Goal: Task Accomplishment & Management: Manage account settings

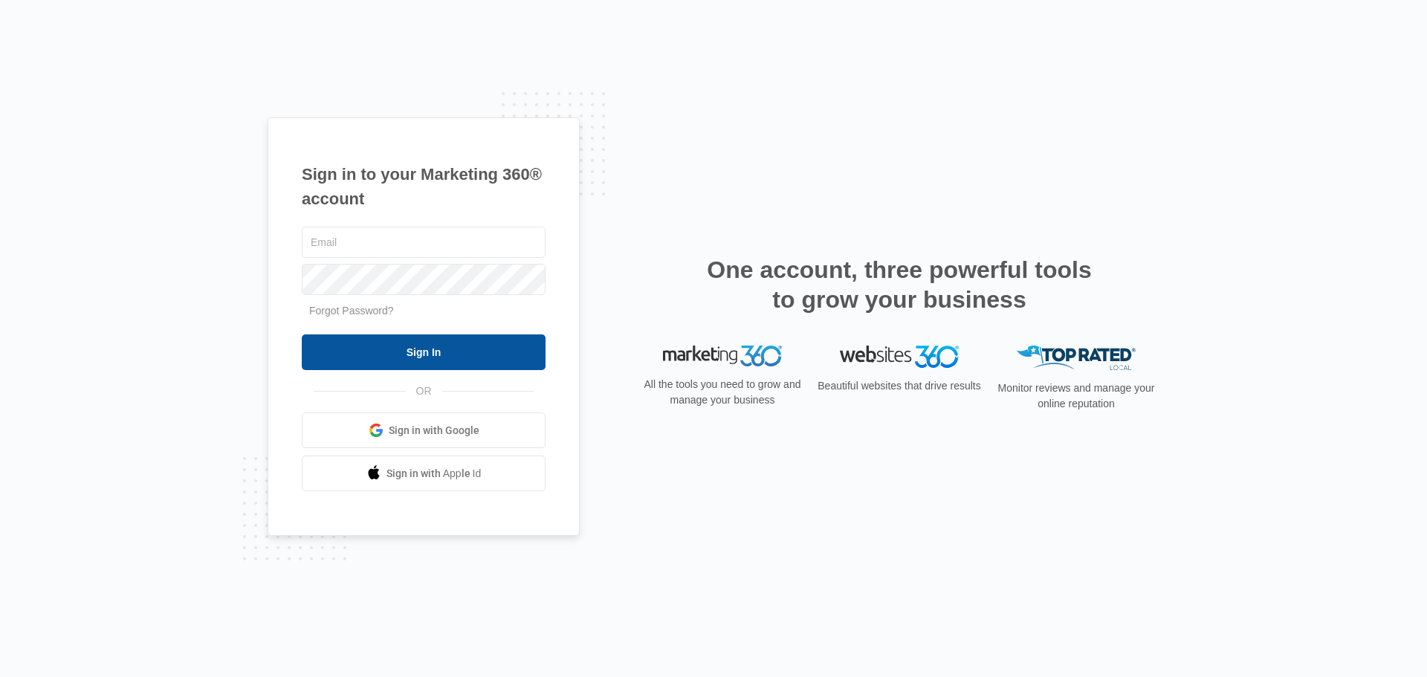
type input "[EMAIL_ADDRESS][DOMAIN_NAME]"
click at [362, 347] on input "Sign In" at bounding box center [424, 352] width 244 height 36
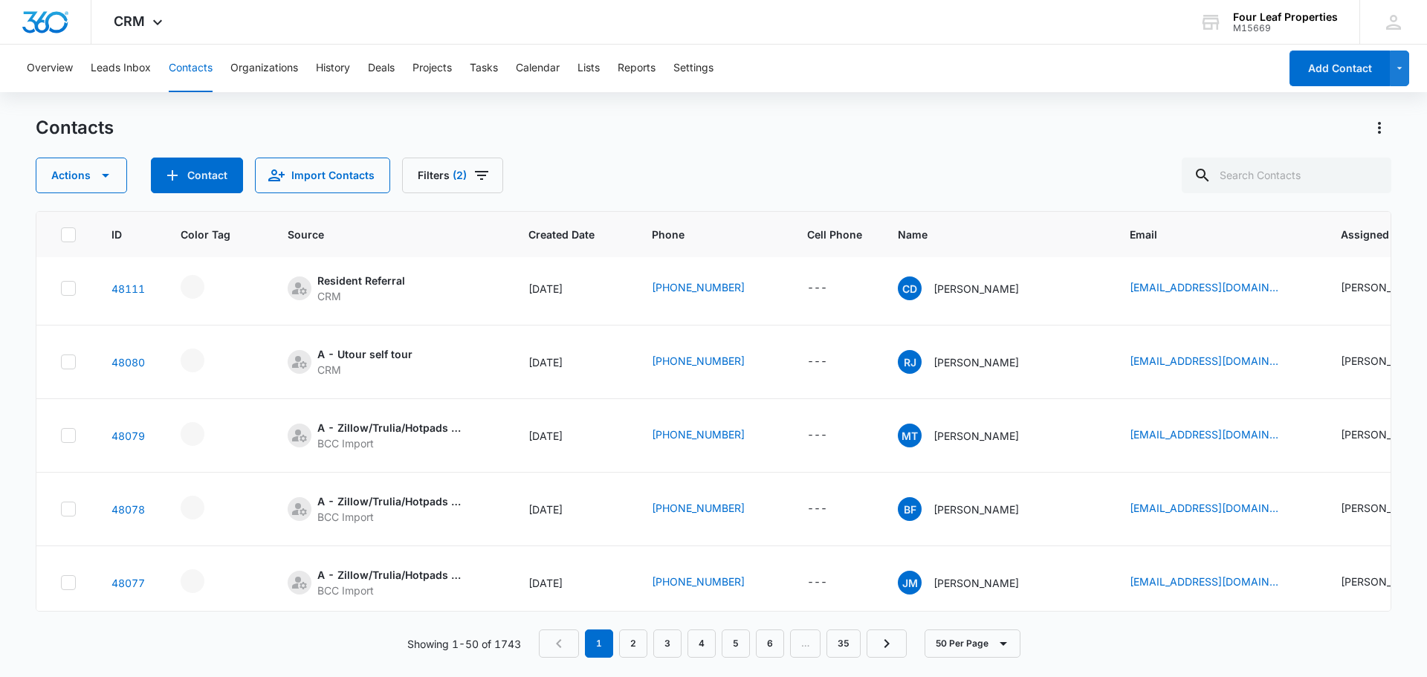
scroll to position [520, 0]
click at [185, 360] on div "- - Select to Edit Field" at bounding box center [193, 361] width 24 height 24
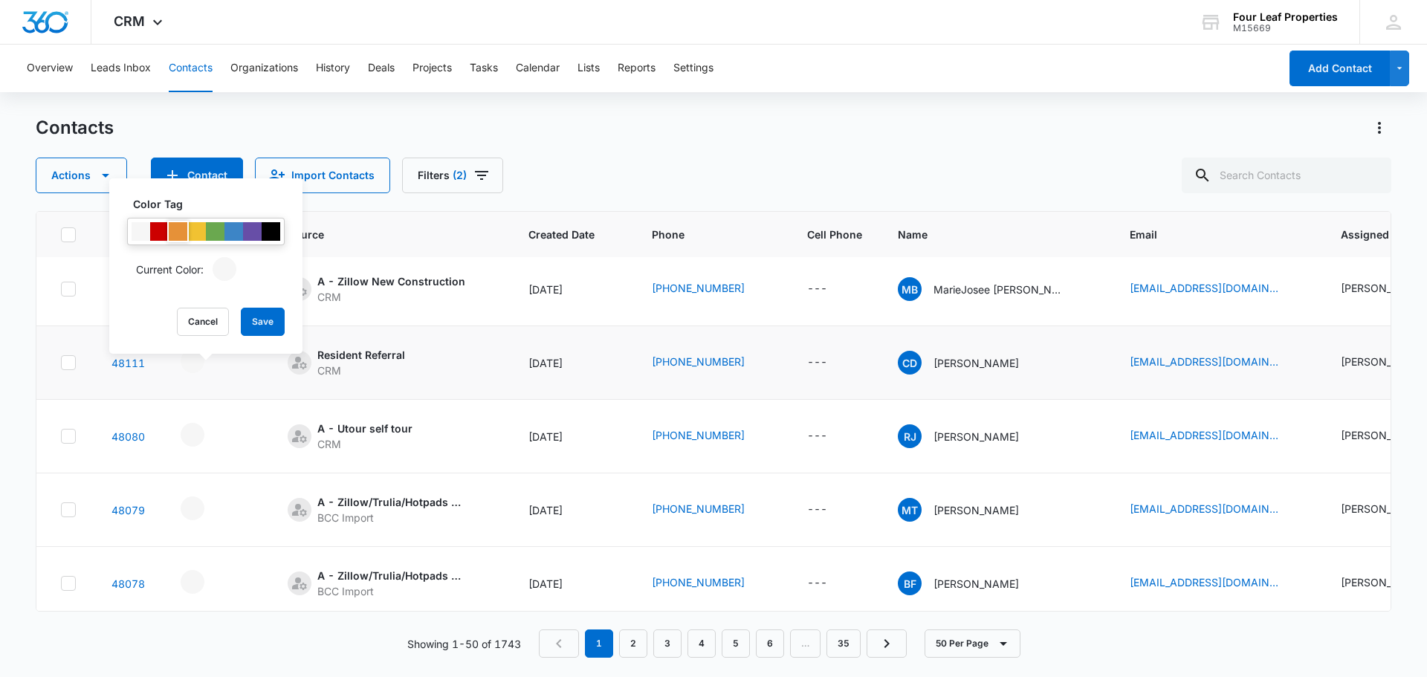
click at [173, 229] on div at bounding box center [178, 231] width 19 height 19
click at [247, 317] on button "Save" at bounding box center [263, 322] width 44 height 28
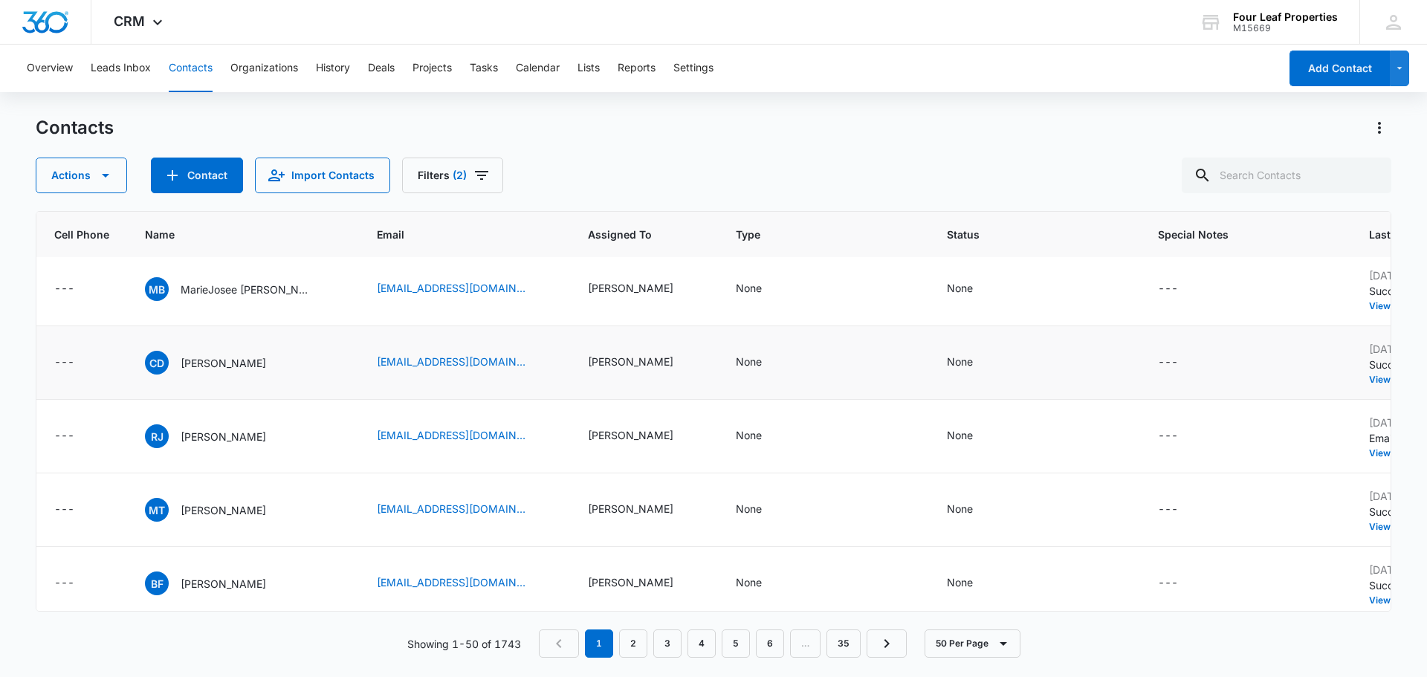
scroll to position [520, 756]
click at [732, 367] on div "None" at bounding box center [745, 362] width 26 height 16
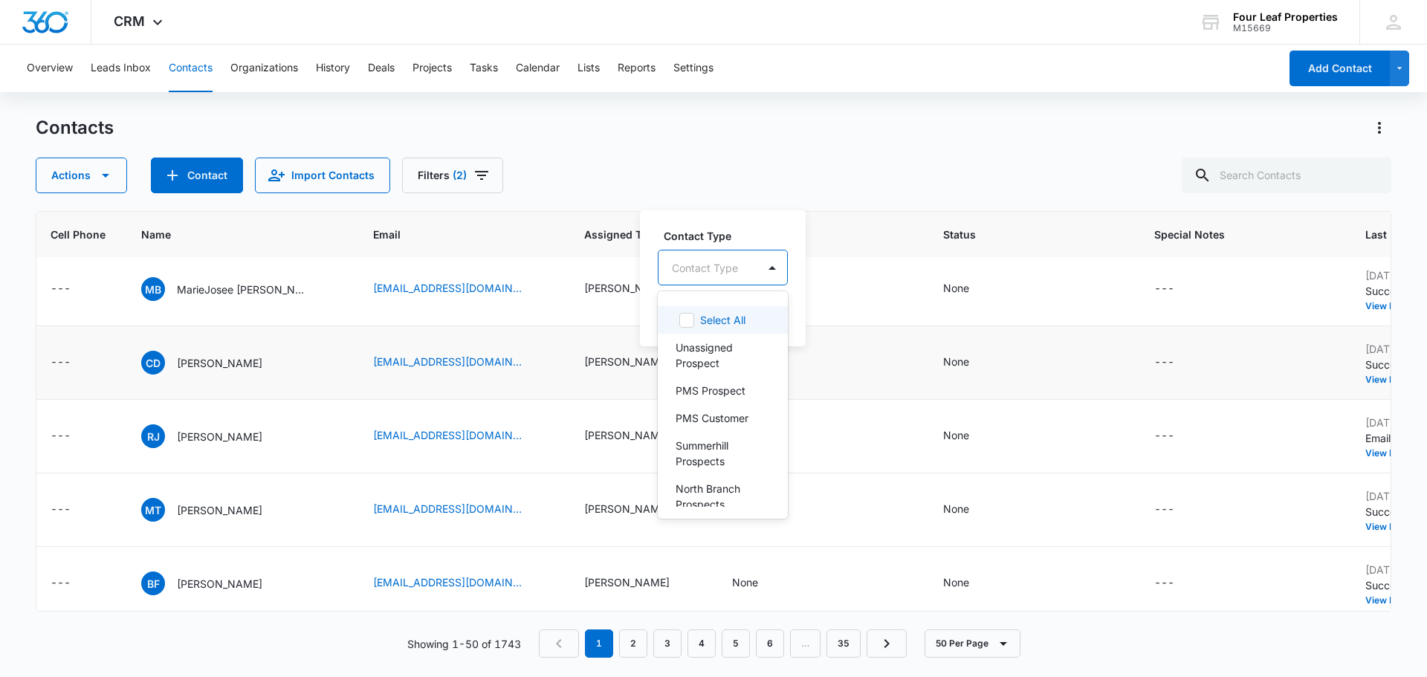
click at [712, 270] on div at bounding box center [705, 268] width 66 height 19
type input "wild"
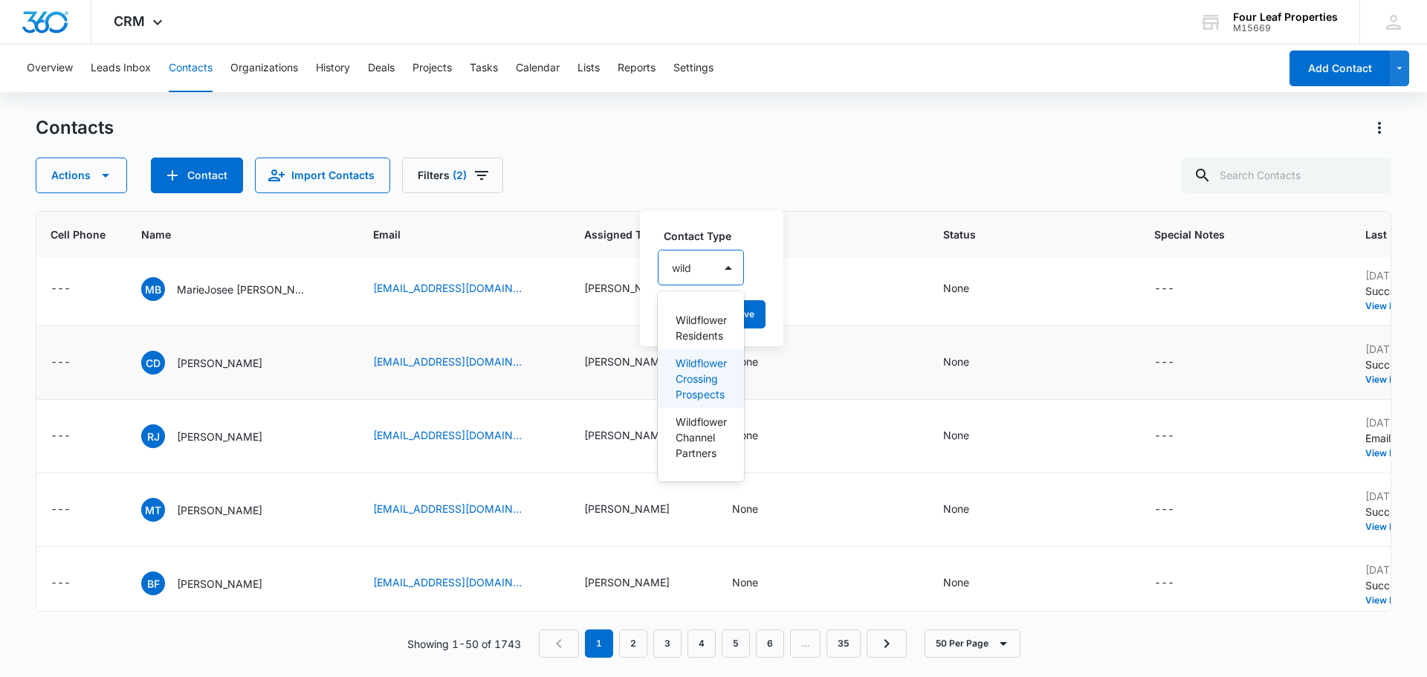
drag, startPoint x: 699, startPoint y: 381, endPoint x: 735, endPoint y: 288, distance: 100.2
click at [699, 380] on p "Wildflower Crossing Prospects" at bounding box center [699, 378] width 48 height 47
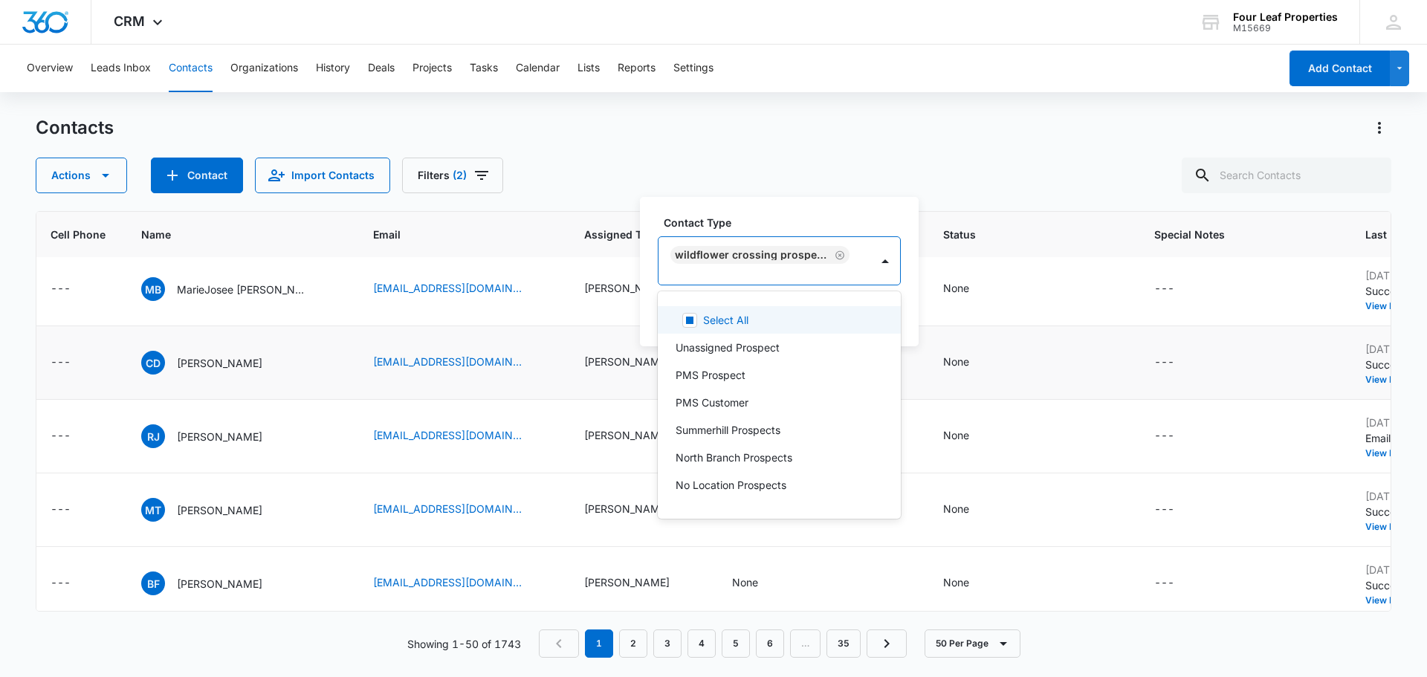
drag, startPoint x: 756, startPoint y: 217, endPoint x: 794, endPoint y: 236, distance: 41.5
click at [759, 217] on label "Contact Type" at bounding box center [784, 223] width 243 height 16
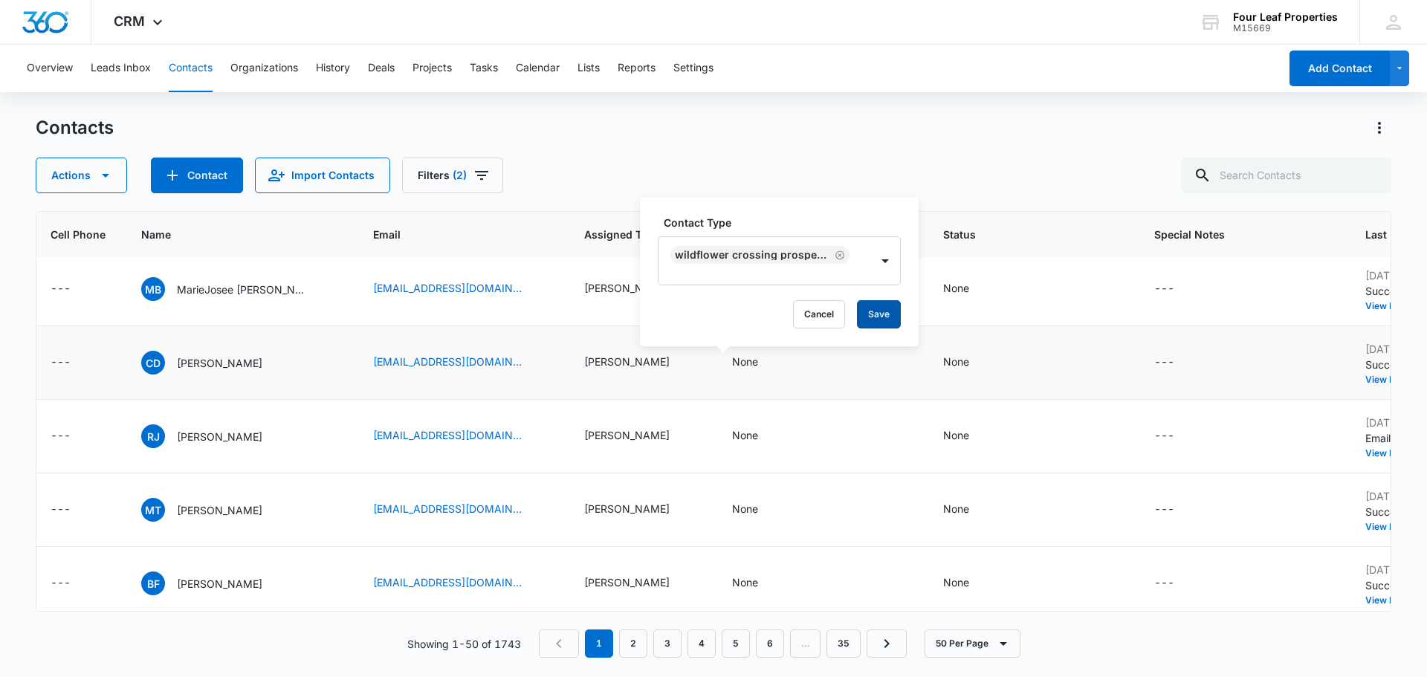
click at [877, 308] on button "Save" at bounding box center [879, 314] width 44 height 28
click at [943, 367] on div "None" at bounding box center [956, 362] width 26 height 16
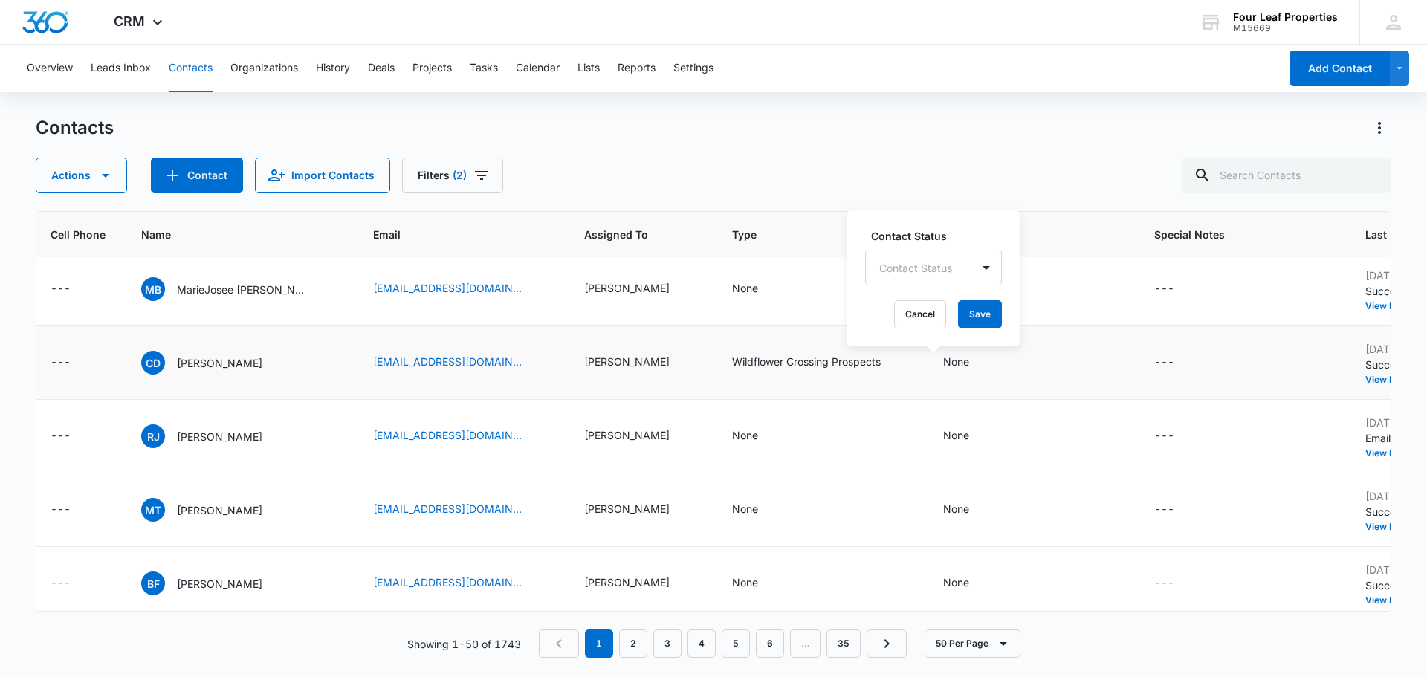
click at [921, 270] on div at bounding box center [915, 268] width 73 height 19
type input "lead"
click at [915, 320] on div "Lead" at bounding box center [907, 320] width 49 height 16
click at [955, 230] on label "Contact Status" at bounding box center [928, 235] width 114 height 16
click at [956, 314] on button "Save" at bounding box center [957, 314] width 44 height 28
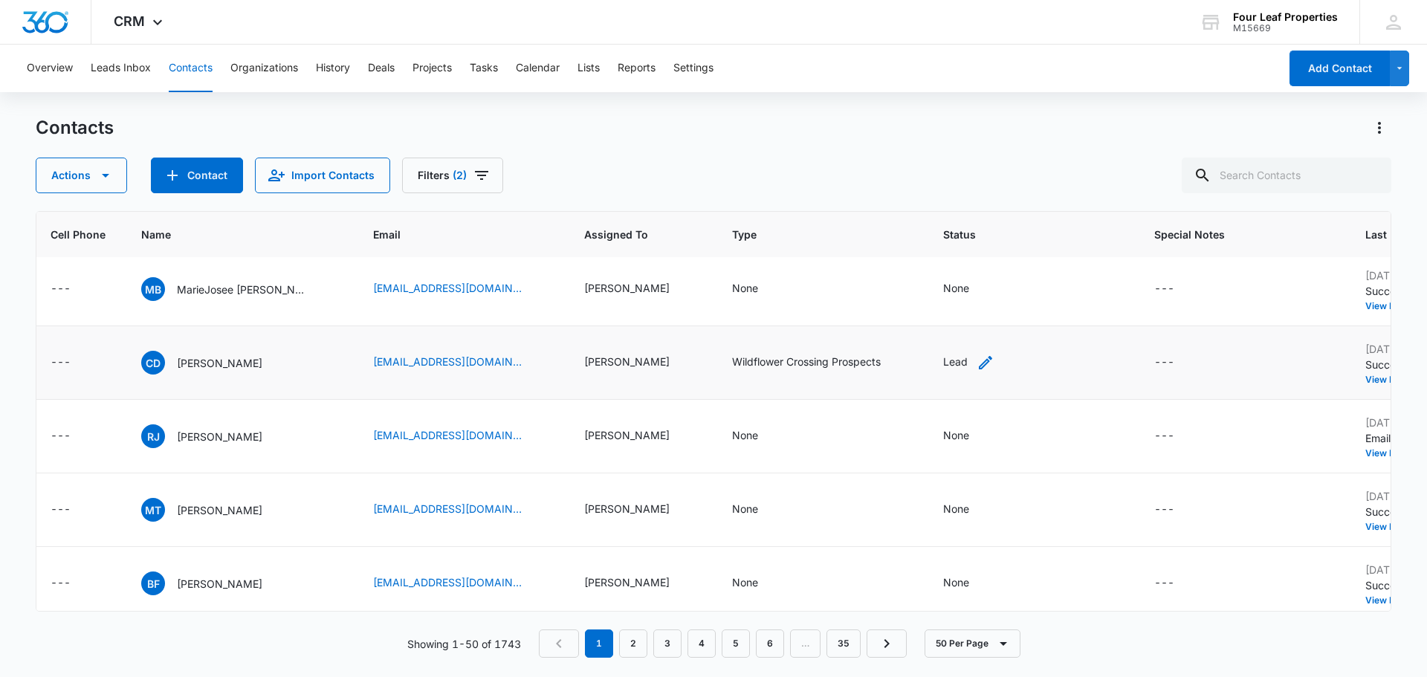
click at [976, 364] on icon "Status - Lead - Select to Edit Field" at bounding box center [985, 363] width 18 height 18
click at [952, 285] on div "Contact Status Lead Cancel Save" at bounding box center [931, 277] width 149 height 137
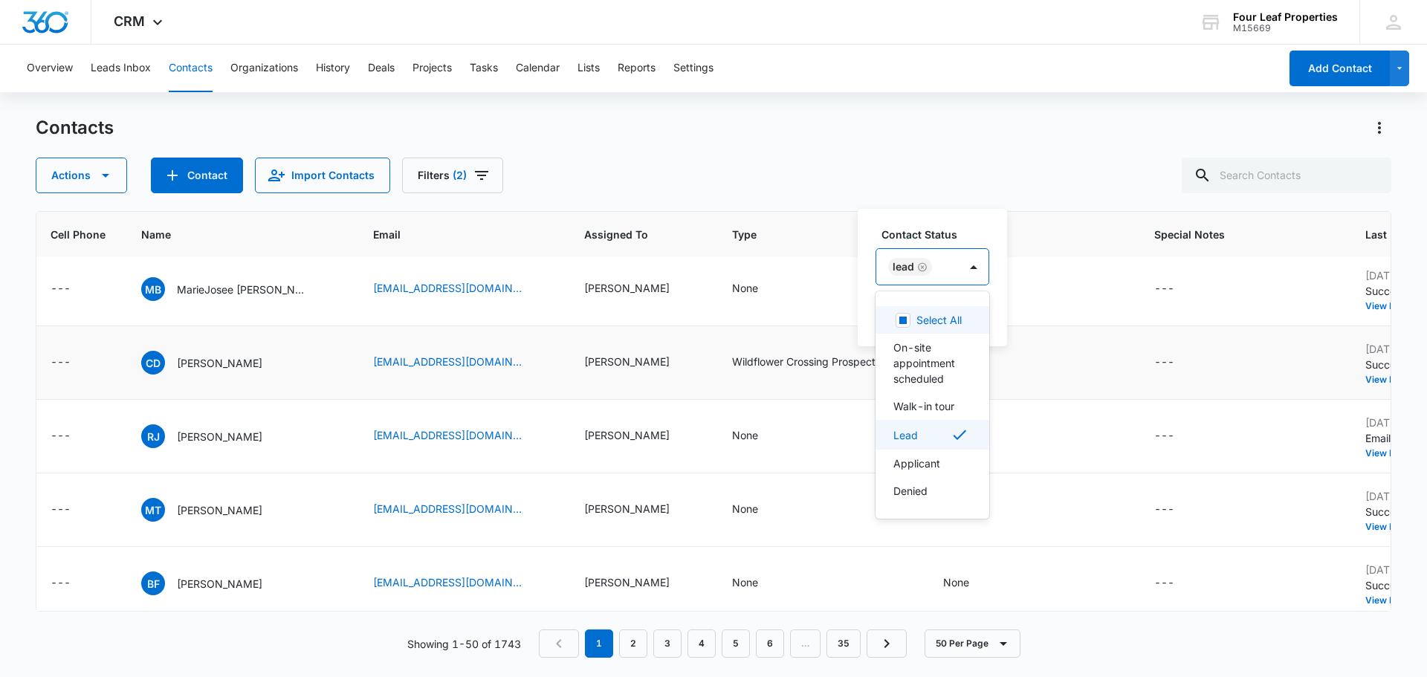
click at [951, 275] on div "Lead" at bounding box center [917, 267] width 82 height 36
type input "app"
click at [930, 377] on p "Applicant" at bounding box center [916, 379] width 47 height 16
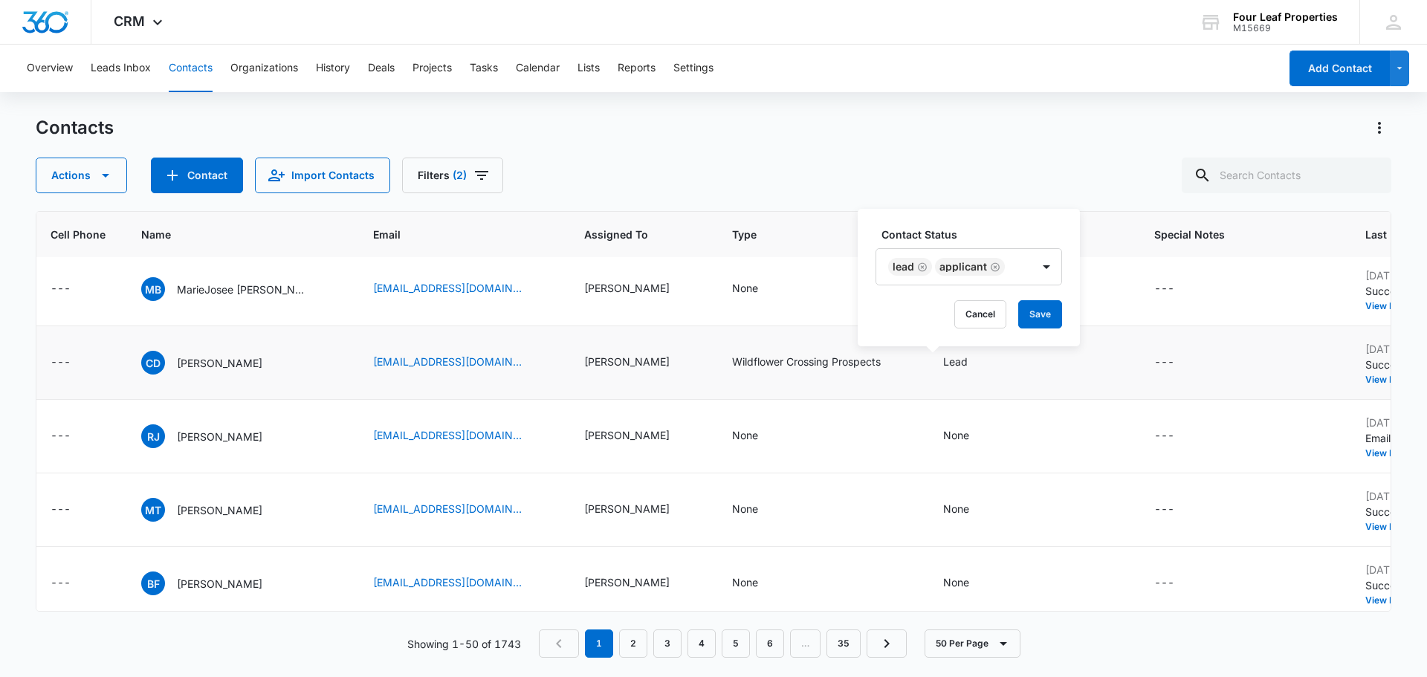
drag, startPoint x: 989, startPoint y: 218, endPoint x: 1014, endPoint y: 276, distance: 63.9
click at [989, 218] on div "Contact Status Lead Applicant Cancel Save" at bounding box center [968, 277] width 222 height 137
click at [1035, 317] on button "Save" at bounding box center [1040, 314] width 44 height 28
click at [1031, 363] on icon "Status - Lead, Applicant - Select to Edit Field" at bounding box center [1037, 362] width 13 height 13
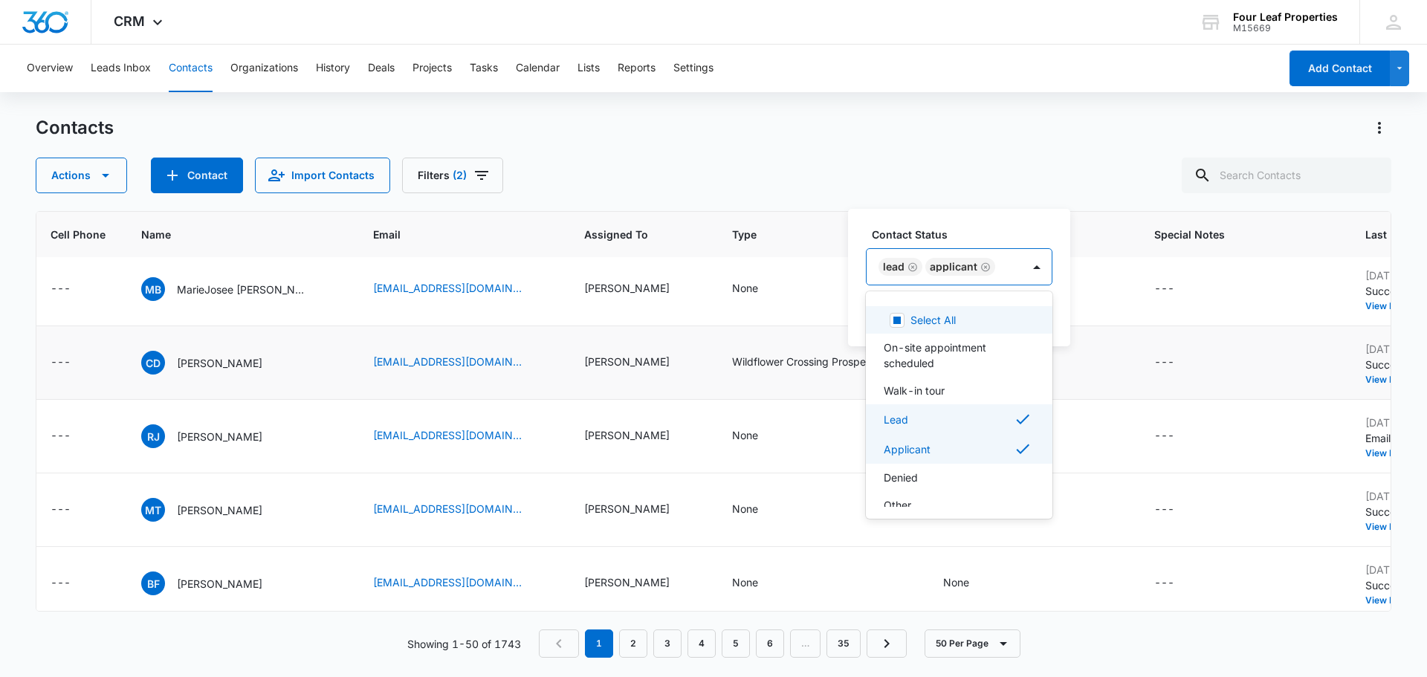
click at [1007, 271] on div "Lead Applicant" at bounding box center [943, 267] width 155 height 36
type input "on"
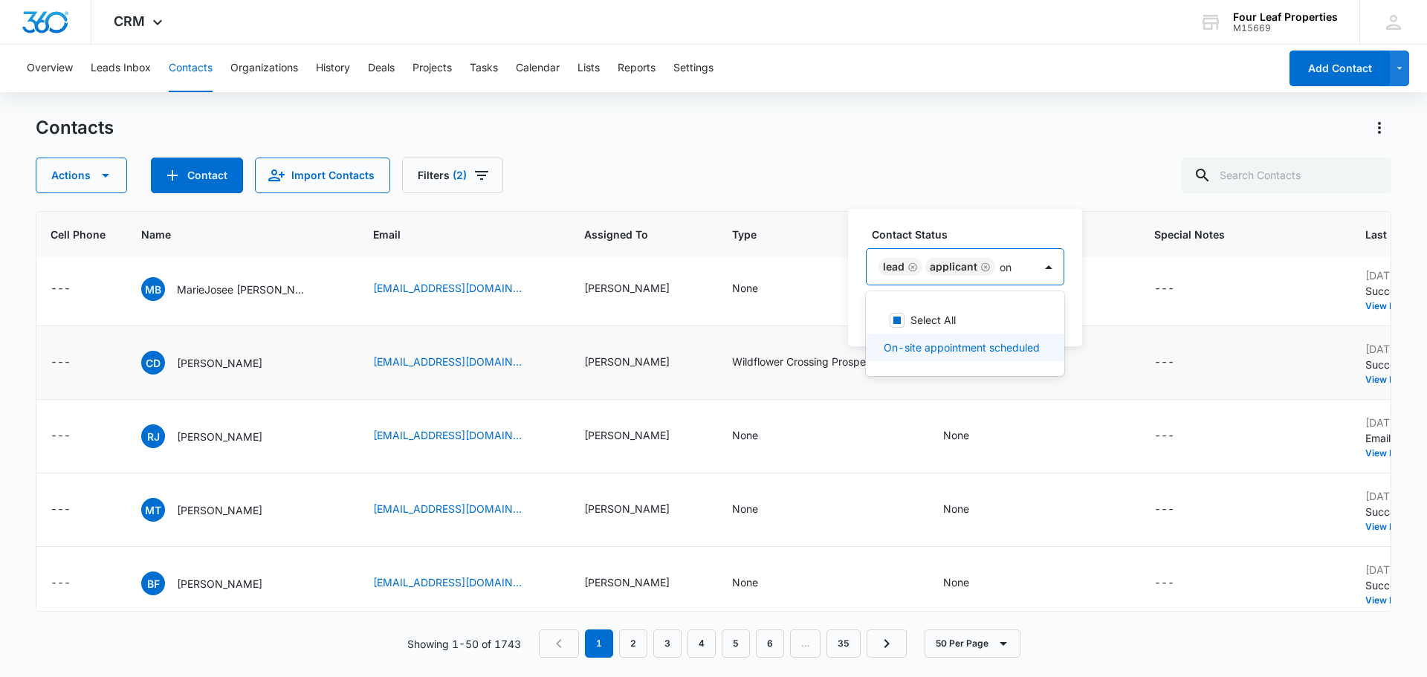
click at [970, 357] on div "On-site appointment scheduled" at bounding box center [965, 347] width 198 height 27
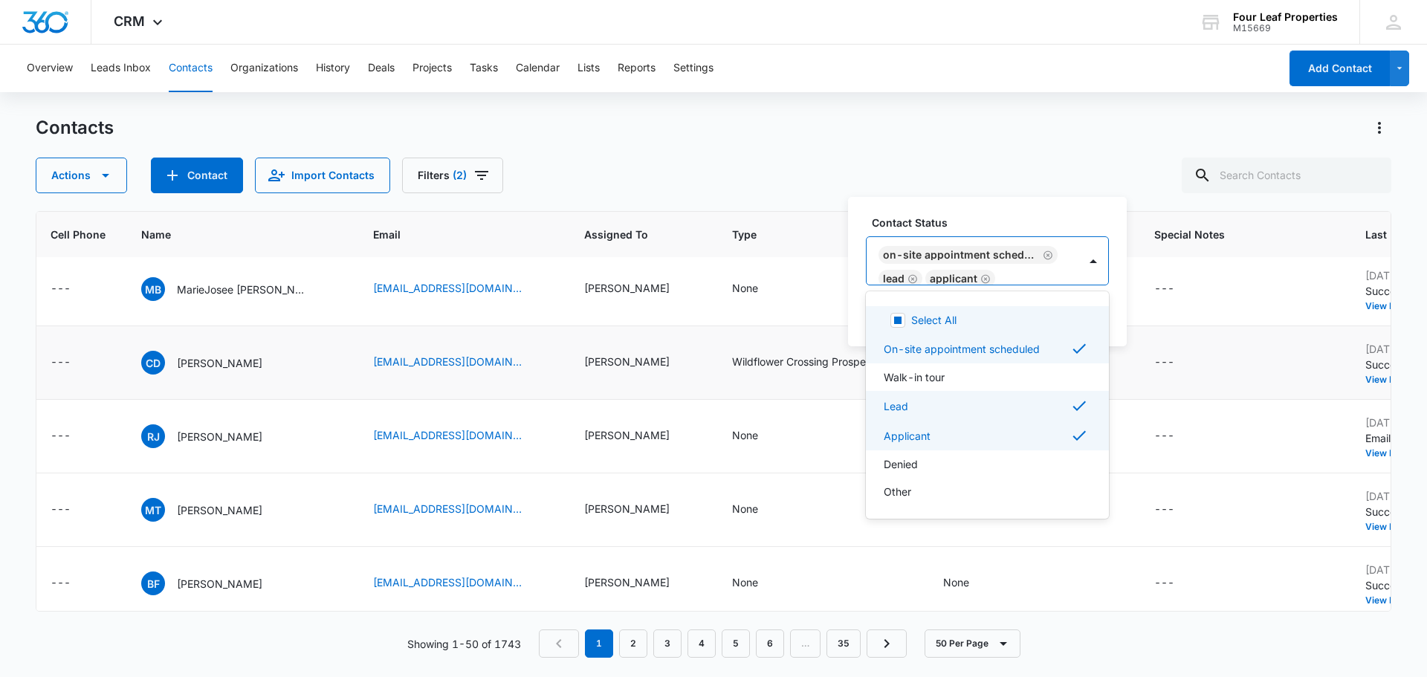
click at [1032, 209] on div "Contact Status option On-site appointment scheduled, selected. 8 results availa…" at bounding box center [987, 271] width 279 height 149
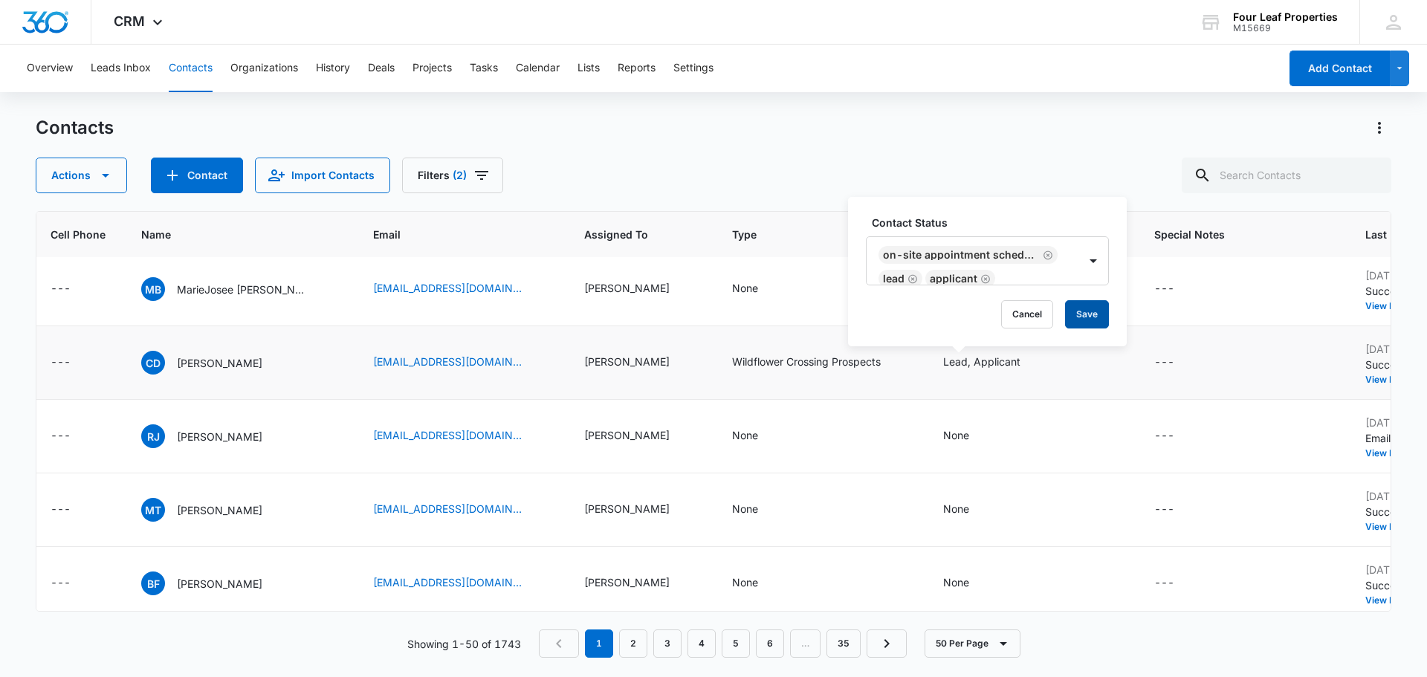
click at [1080, 318] on button "Save" at bounding box center [1087, 314] width 44 height 28
click at [1154, 361] on div "---" at bounding box center [1164, 363] width 20 height 18
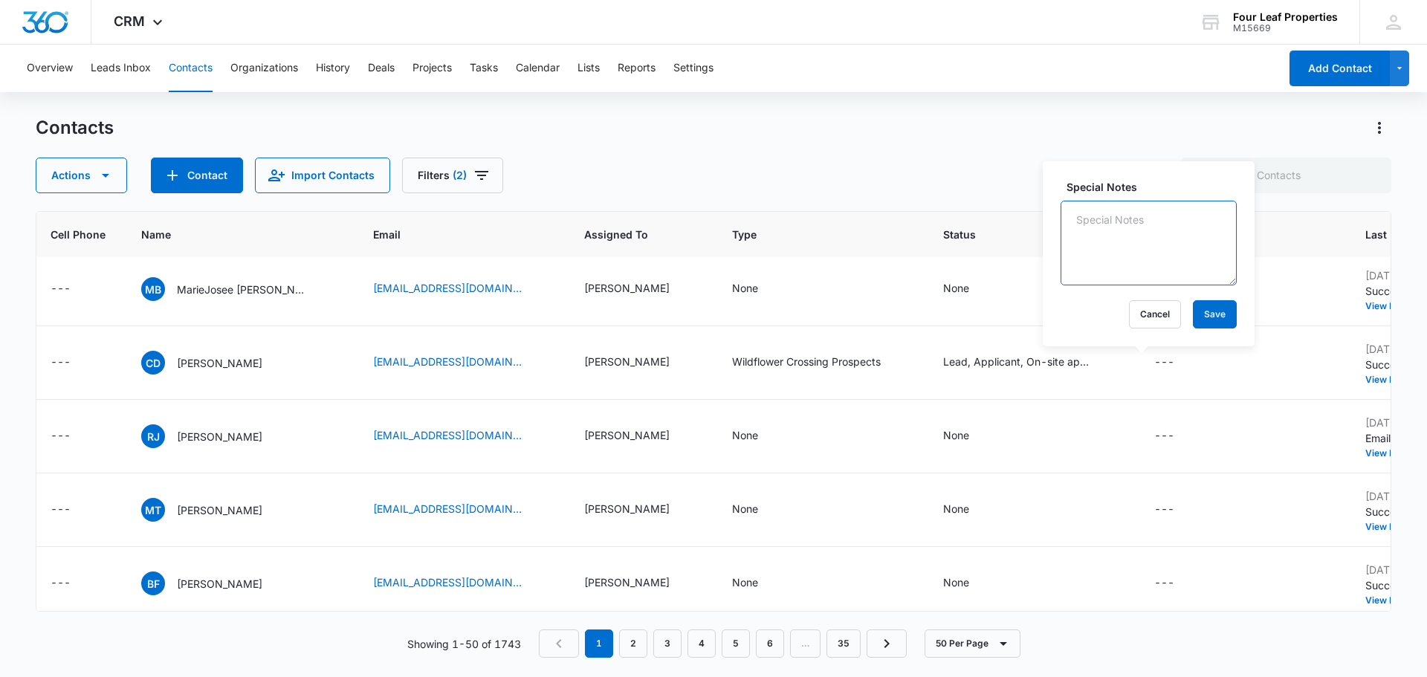
click at [1108, 263] on textarea "Special Notes" at bounding box center [1148, 243] width 176 height 85
click at [1149, 221] on textarea "Showed lot 99, resident referral Heather Moore, provided FC link, lender brochu…" at bounding box center [1148, 243] width 176 height 85
click at [1120, 267] on textarea "Showed lot 99, 84 resident referral Heather Moore, provided FC link, lender bro…" at bounding box center [1148, 243] width 176 height 85
type textarea "Showed lot 99, 84 resident referral Heather Moore, provided FC link, lender bro…"
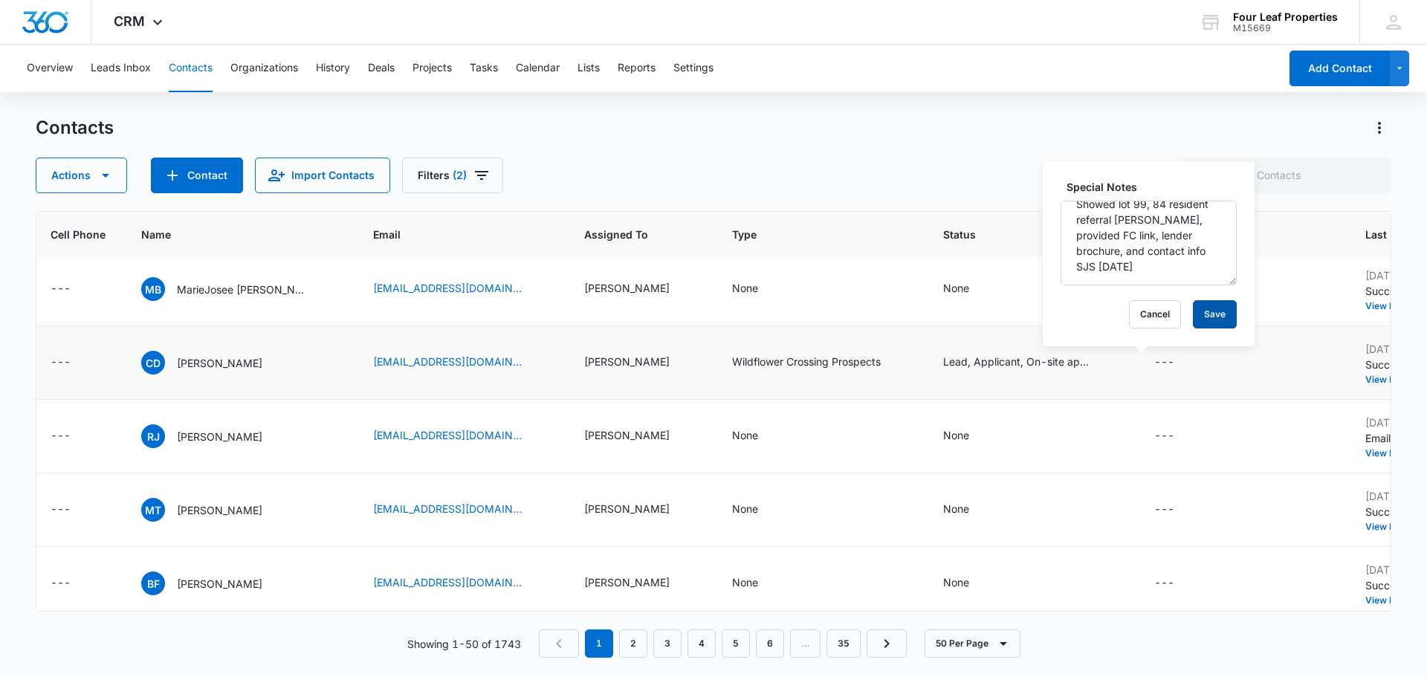
click at [1200, 317] on button "Save" at bounding box center [1214, 314] width 44 height 28
